Goal: Navigation & Orientation: Find specific page/section

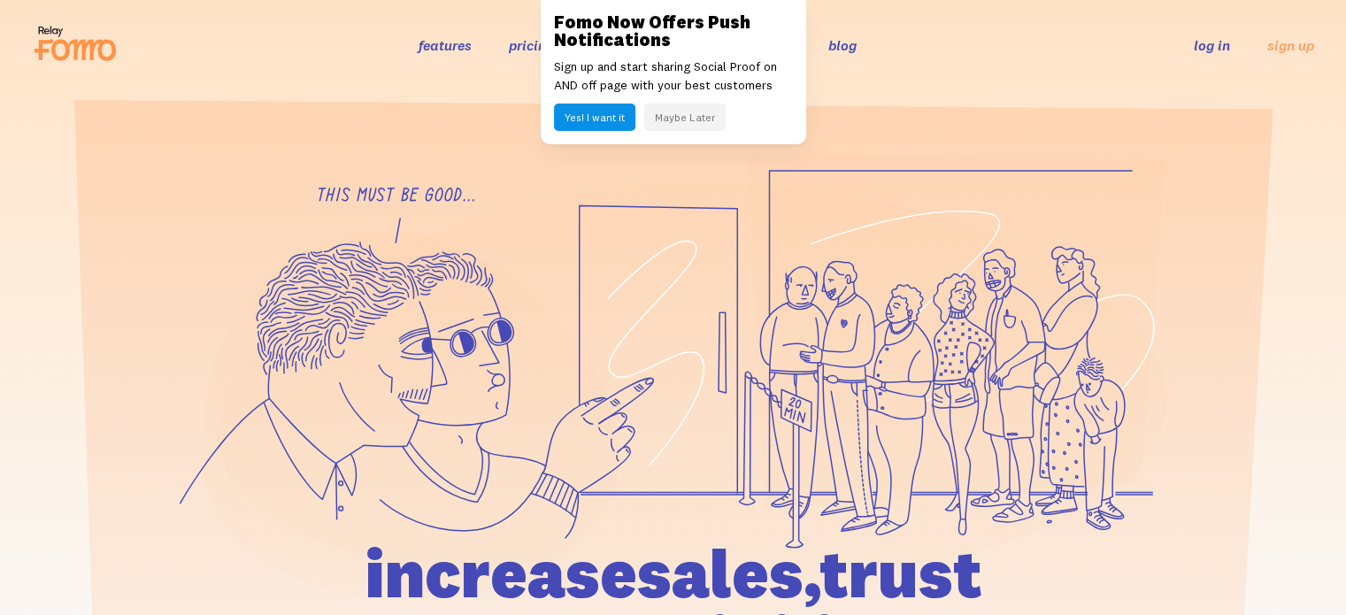
click at [1217, 52] on link "log in" at bounding box center [1212, 45] width 36 height 18
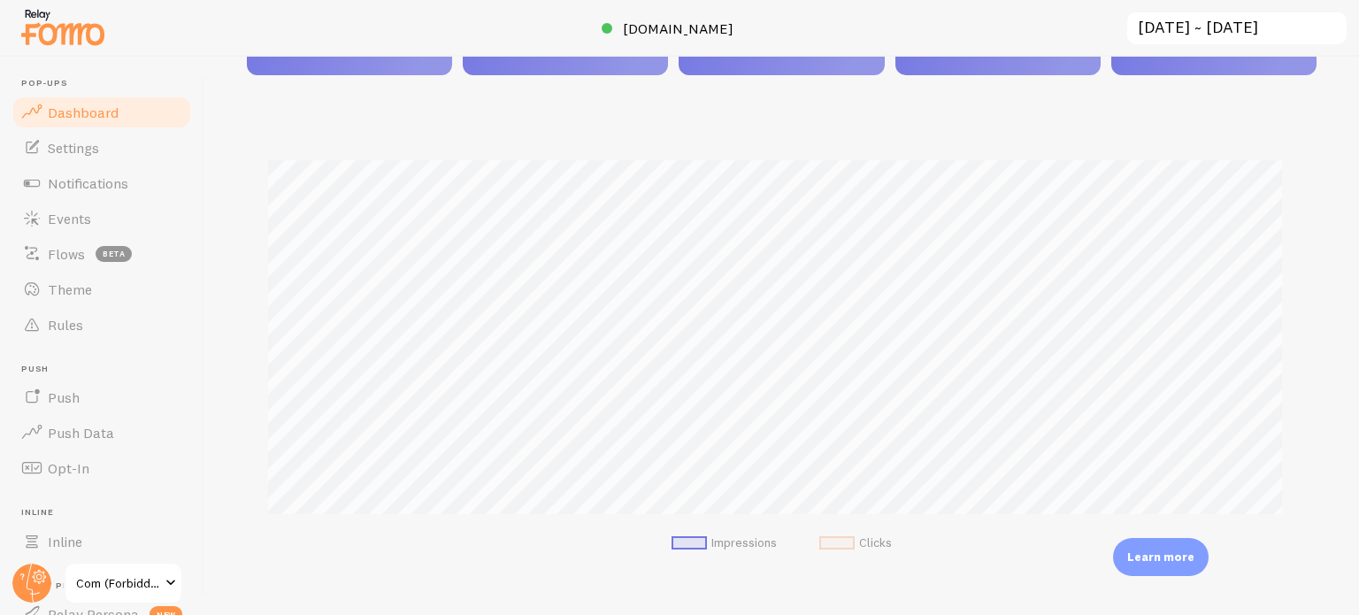
scroll to position [354, 0]
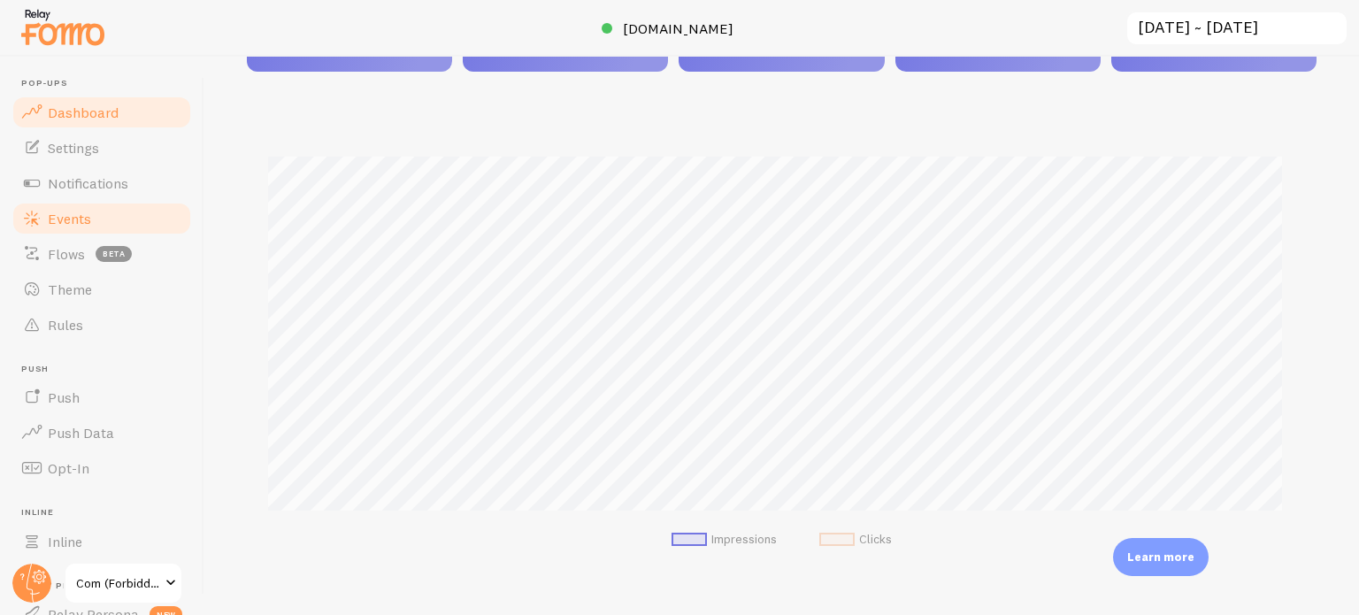
click at [77, 205] on link "Events" at bounding box center [102, 218] width 182 height 35
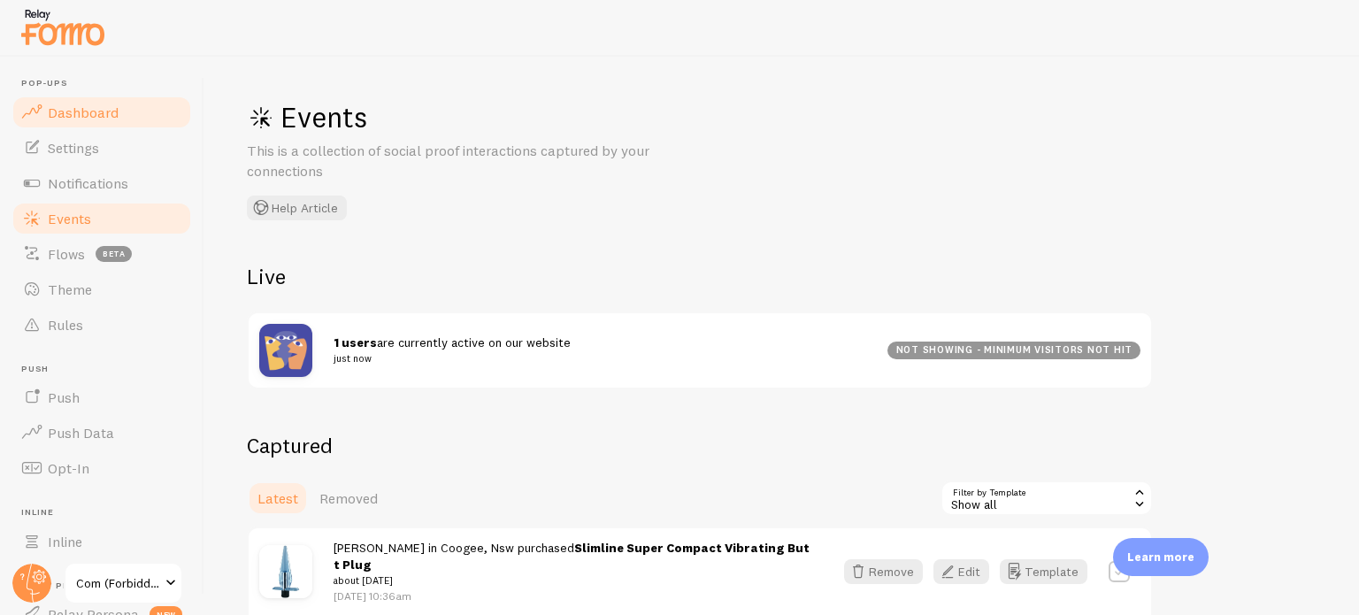
click at [110, 124] on link "Dashboard" at bounding box center [102, 112] width 182 height 35
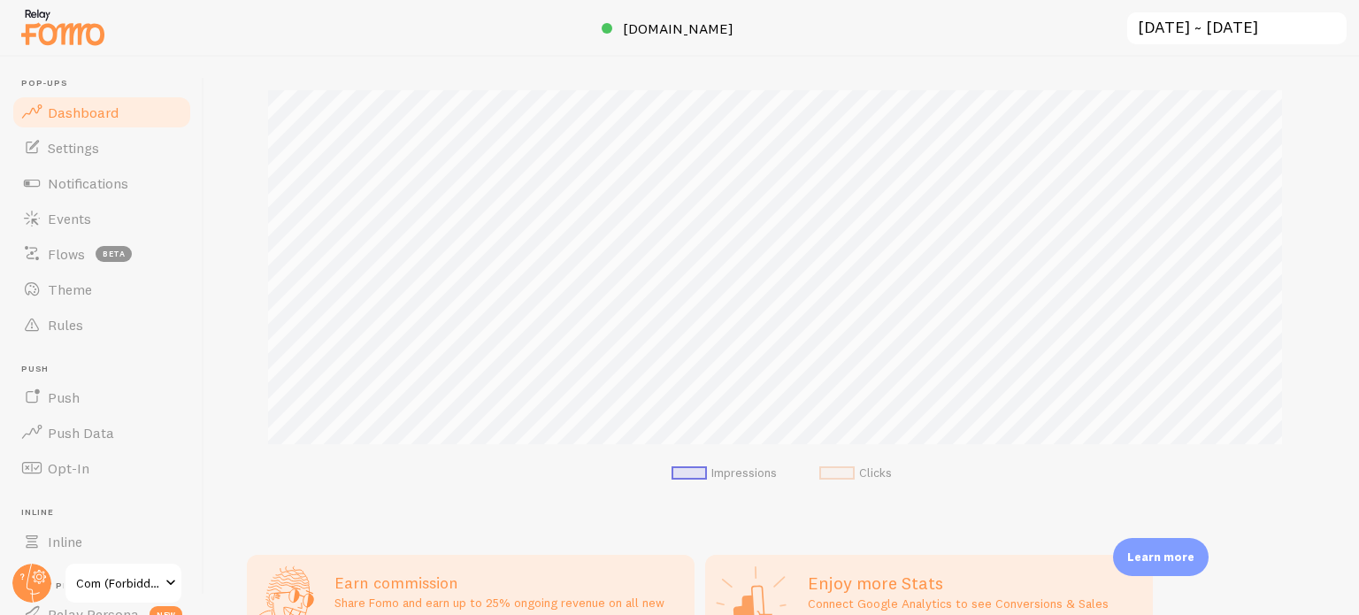
scroll to position [354, 0]
